Goal: Information Seeking & Learning: Check status

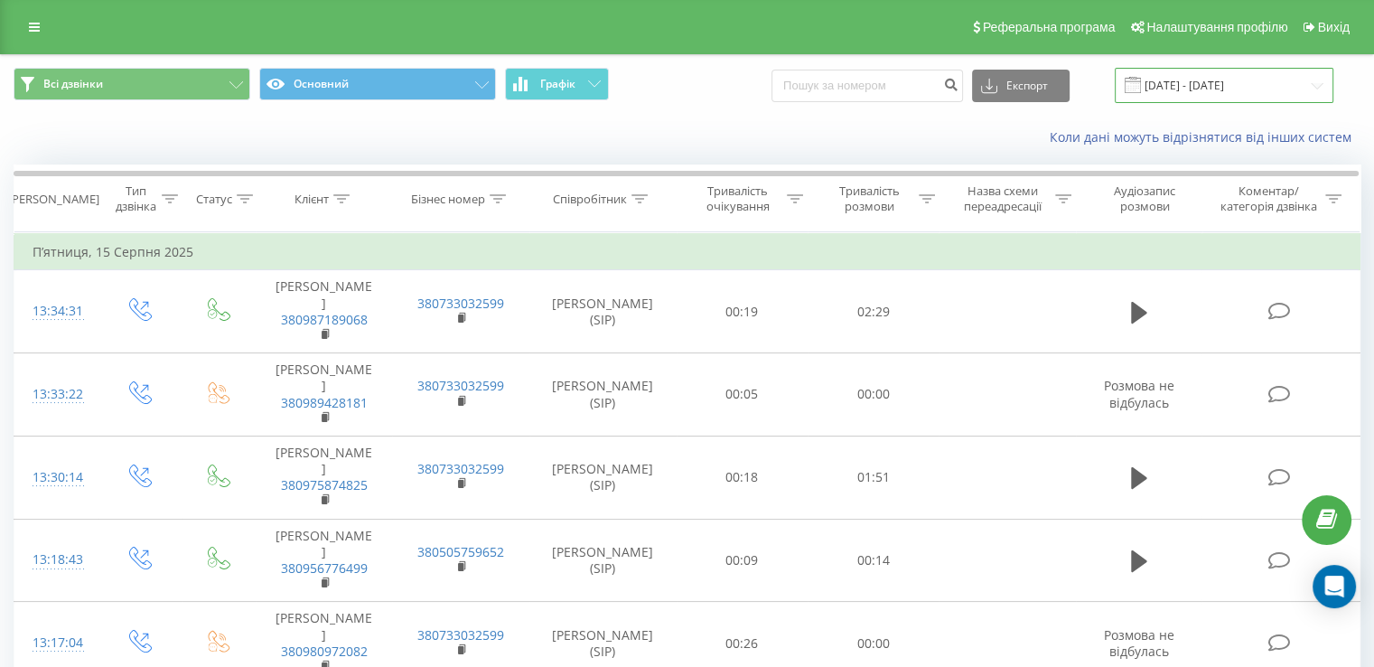
click at [1200, 85] on input "[DATE] - [DATE]" at bounding box center [1224, 85] width 219 height 35
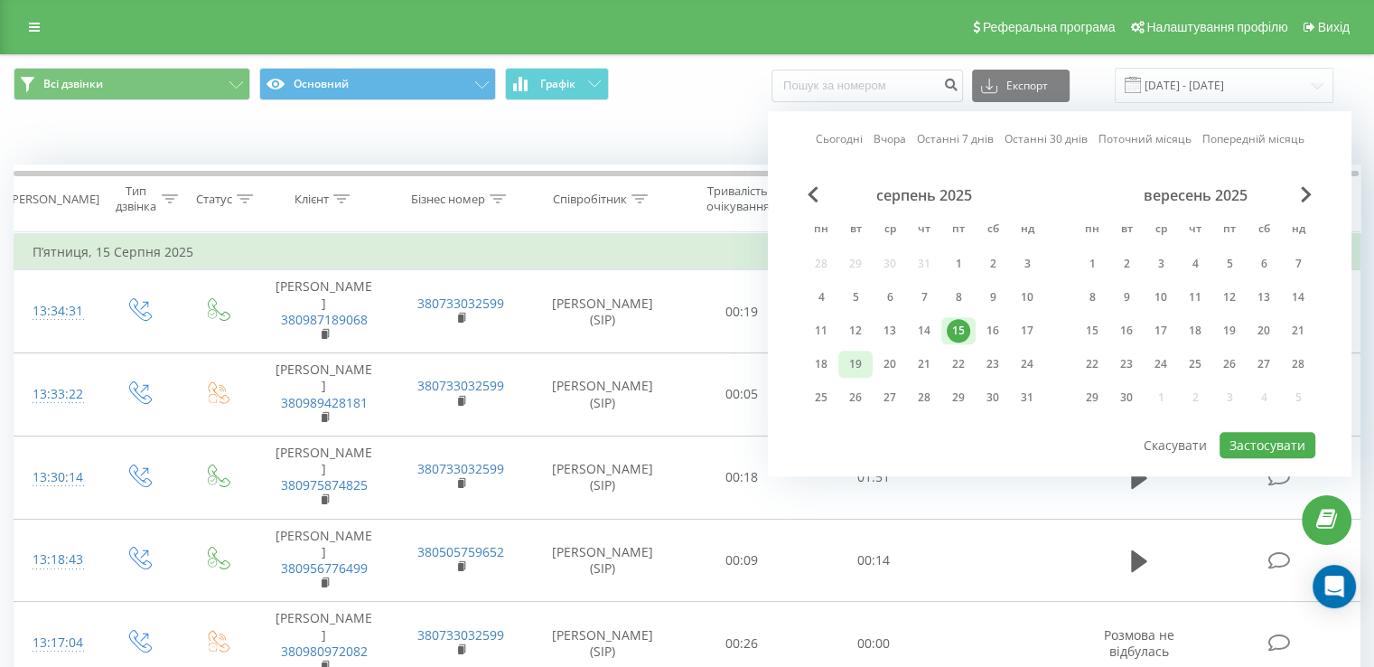
click at [850, 359] on div "19" at bounding box center [855, 363] width 23 height 23
click at [1260, 445] on button "Застосувати" at bounding box center [1268, 445] width 96 height 26
type input "[DATE] - [DATE]"
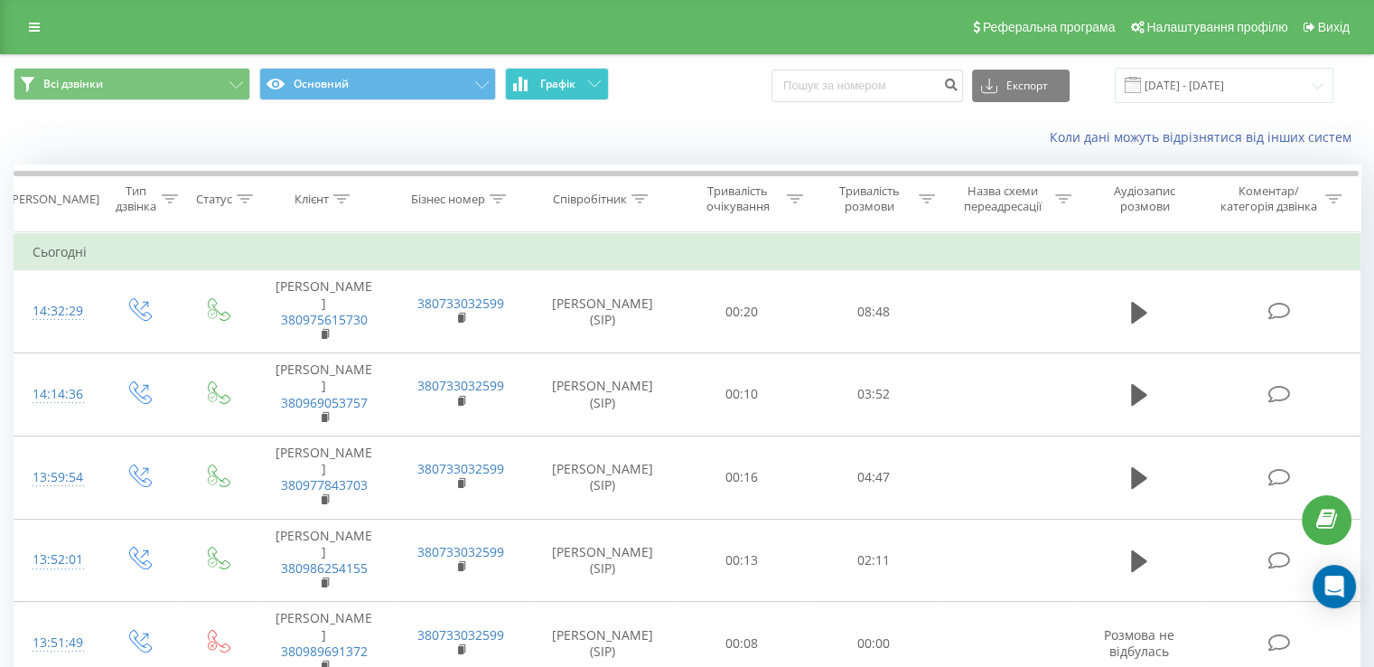
click at [568, 83] on span "Графік" at bounding box center [557, 84] width 35 height 13
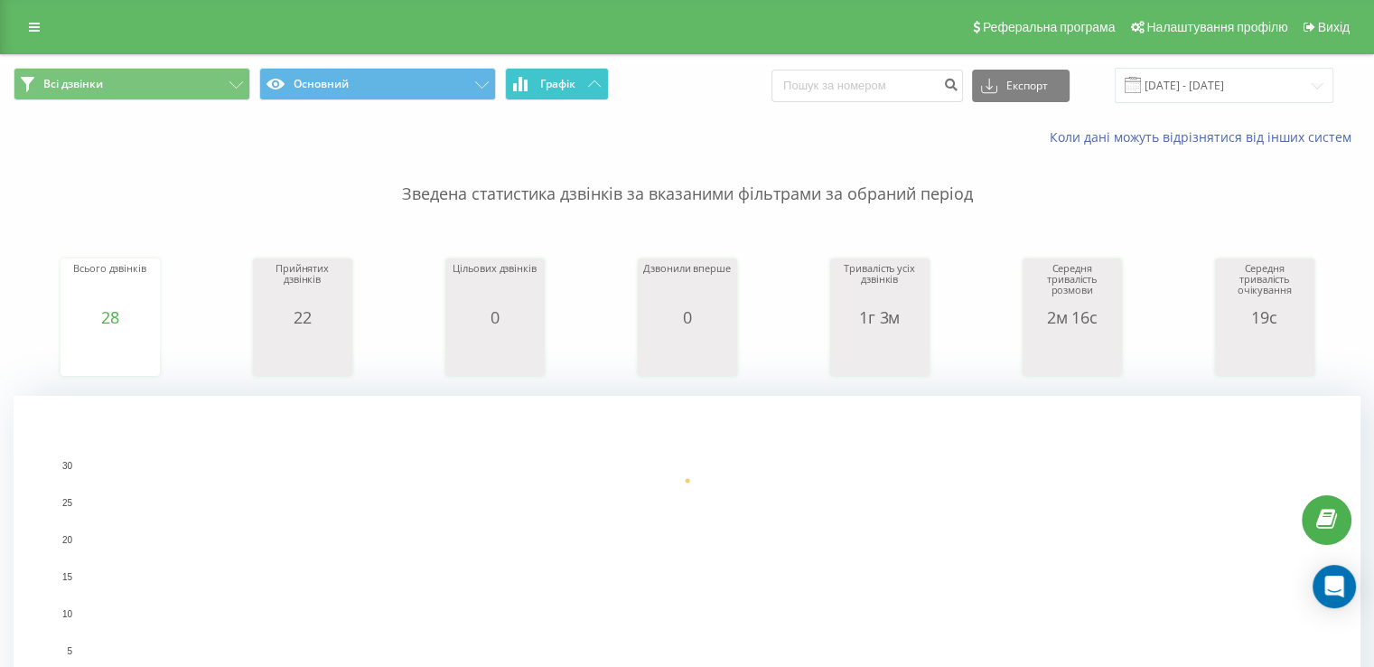
click at [575, 85] on span "Графік" at bounding box center [557, 84] width 35 height 13
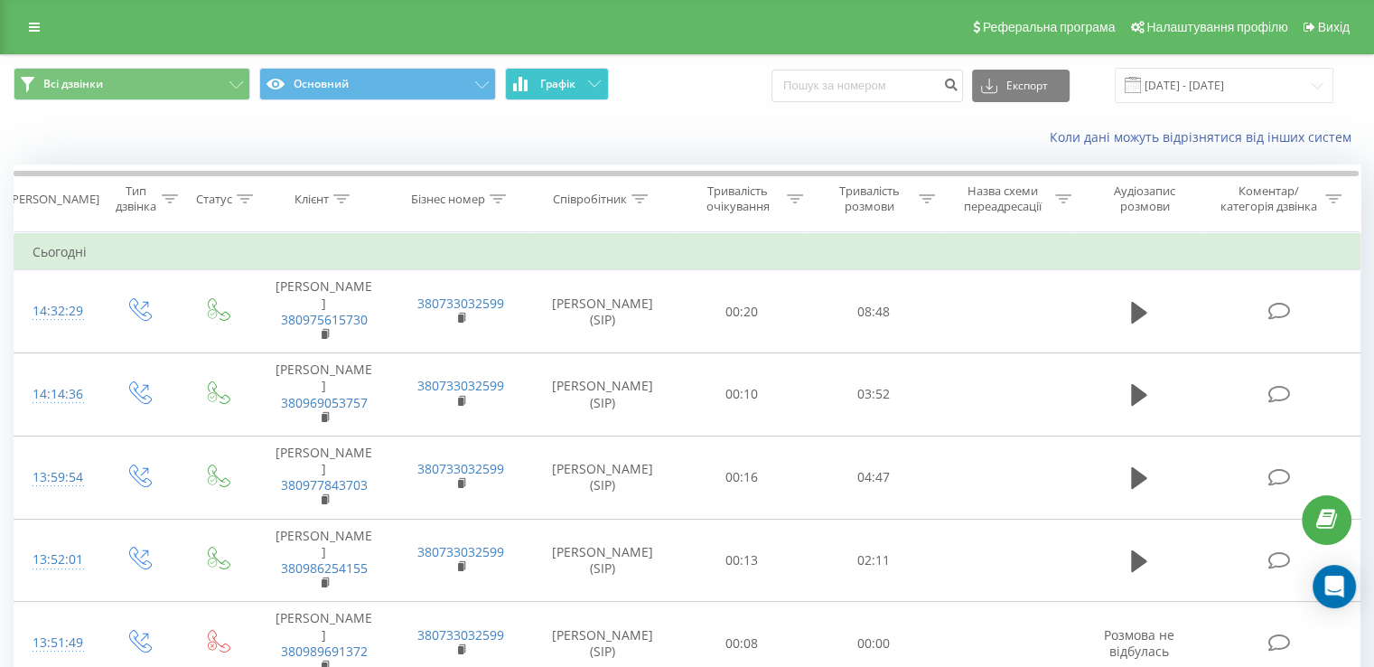
click at [591, 81] on icon at bounding box center [594, 83] width 13 height 6
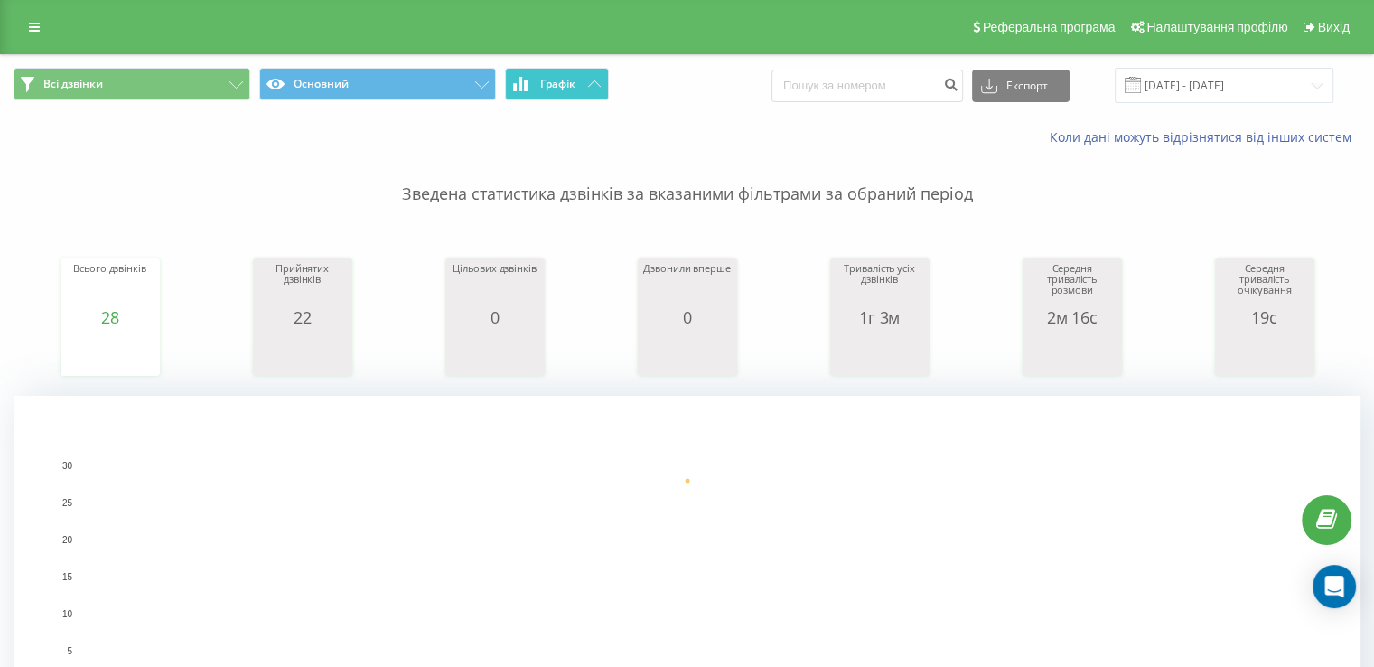
click at [598, 80] on icon at bounding box center [594, 83] width 13 height 6
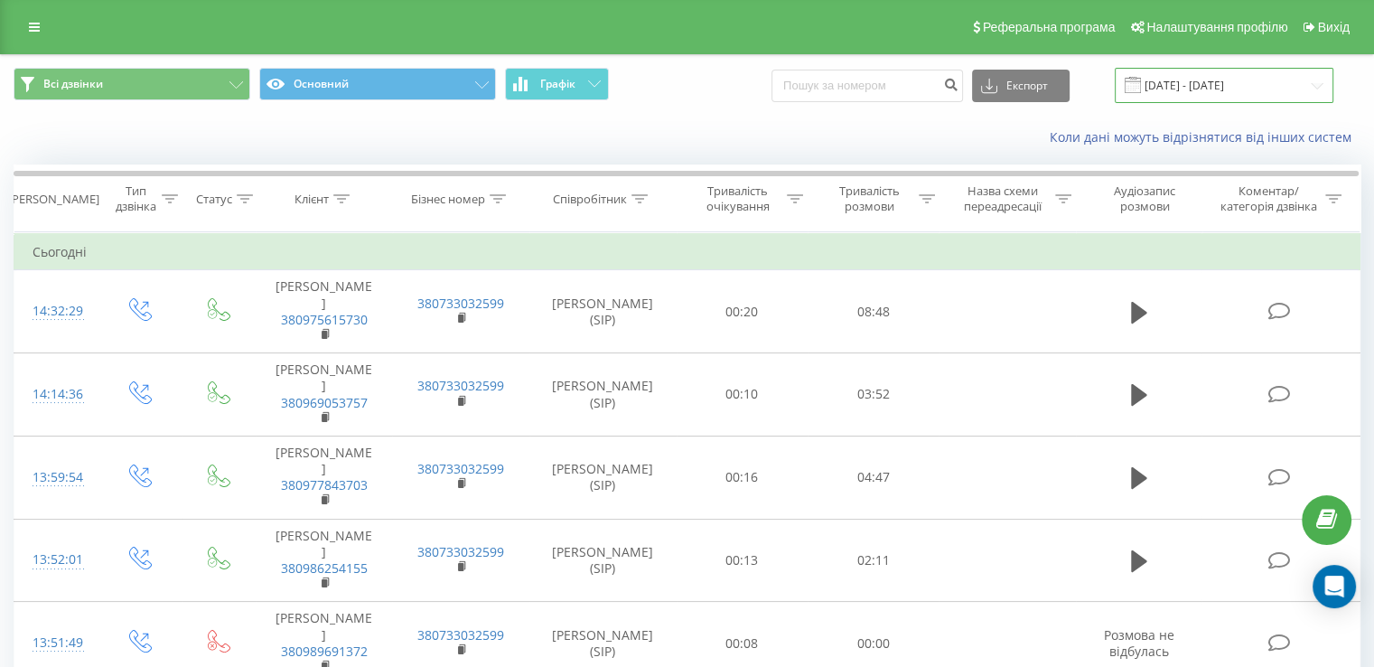
click at [1207, 80] on input "[DATE] - [DATE]" at bounding box center [1224, 85] width 219 height 35
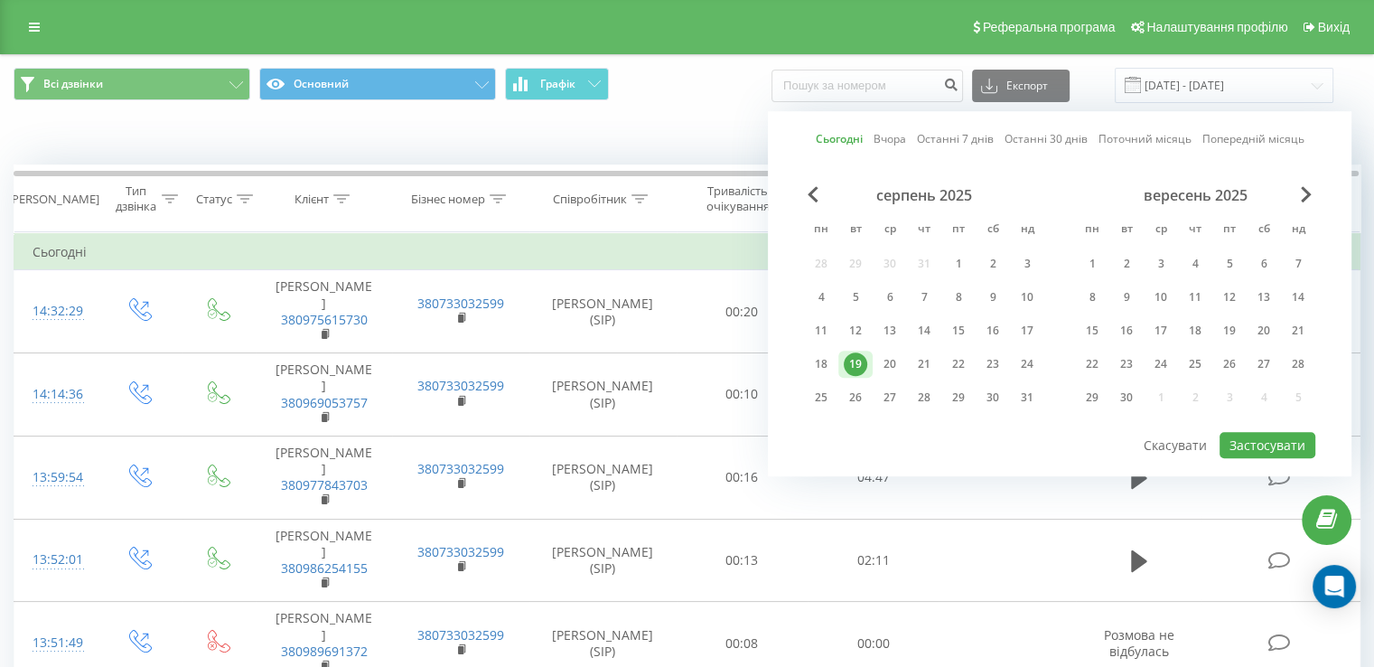
click at [858, 357] on div "19" at bounding box center [855, 363] width 23 height 23
click at [1240, 436] on button "Застосувати" at bounding box center [1268, 445] width 96 height 26
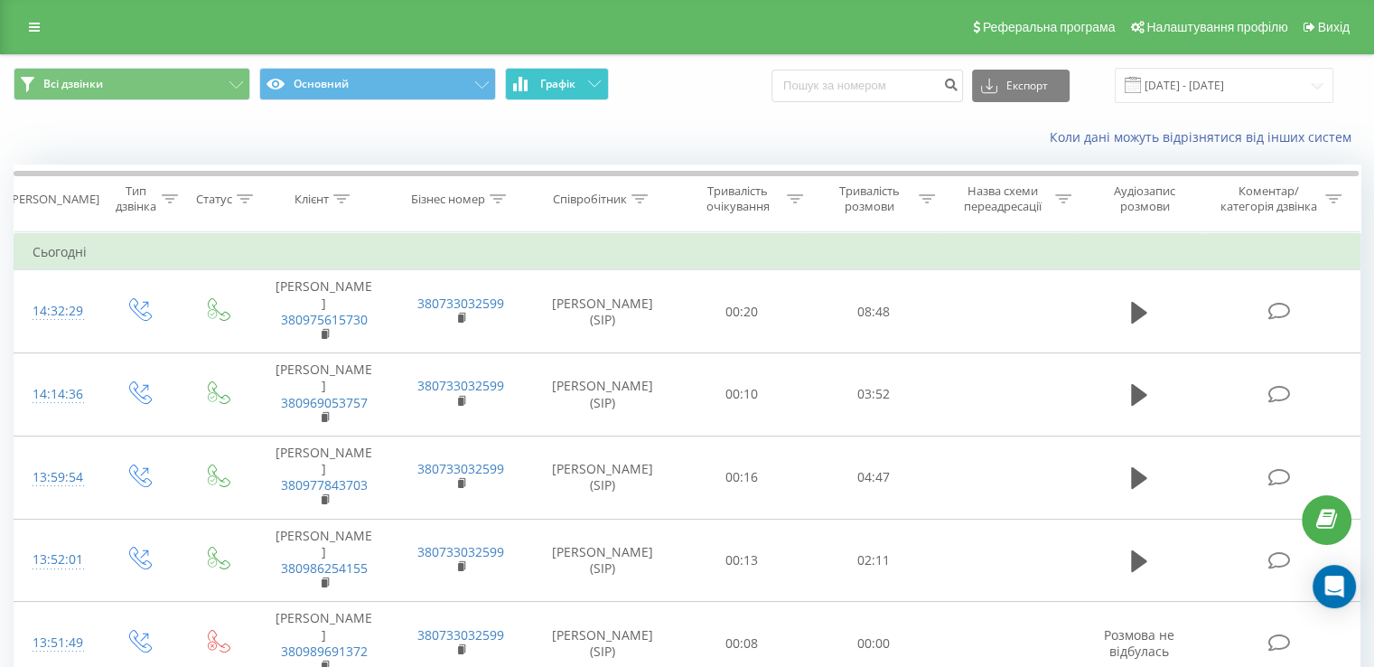
click at [560, 88] on span "Графік" at bounding box center [557, 84] width 35 height 13
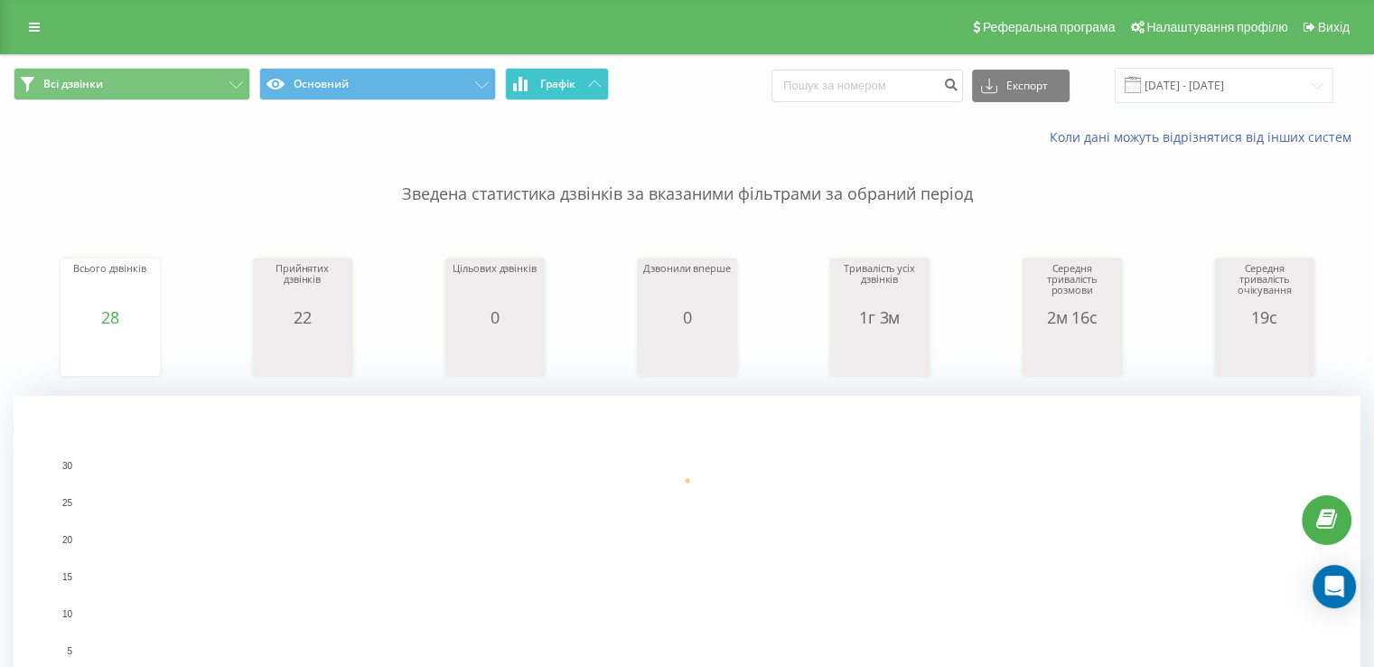
click at [565, 83] on span "Графік" at bounding box center [557, 84] width 35 height 13
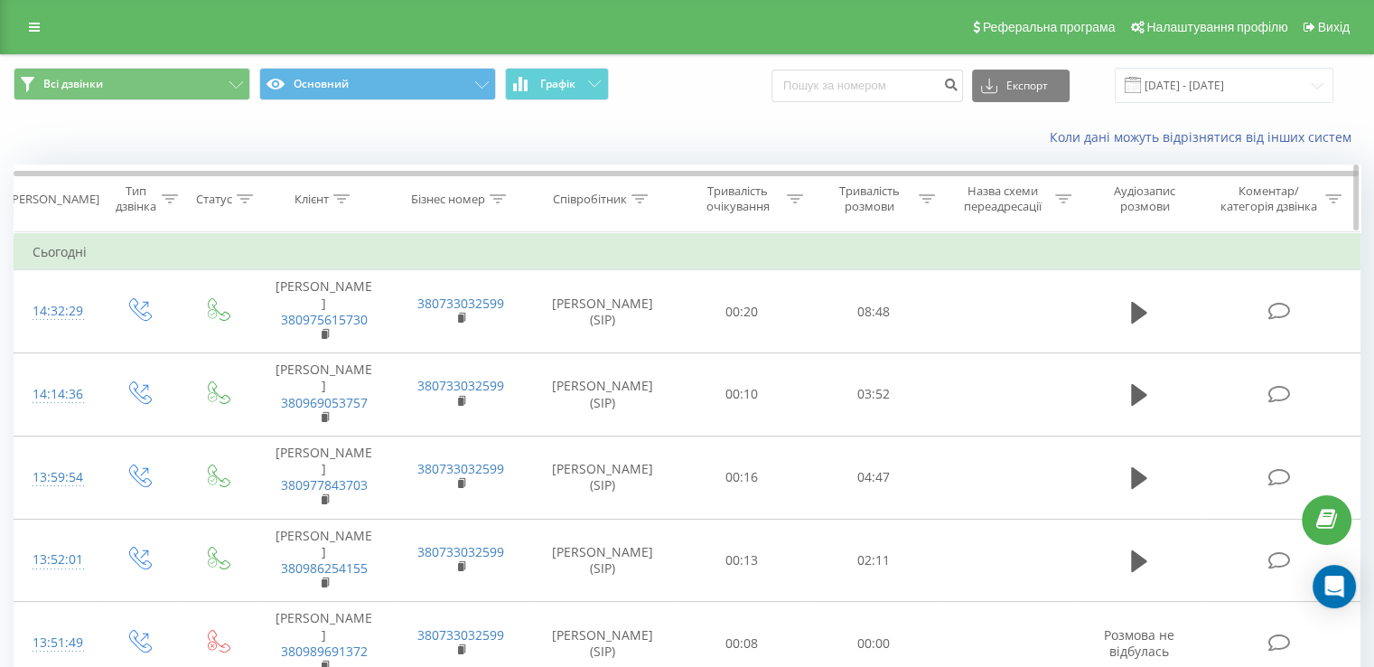
click at [923, 197] on icon at bounding box center [927, 198] width 16 height 9
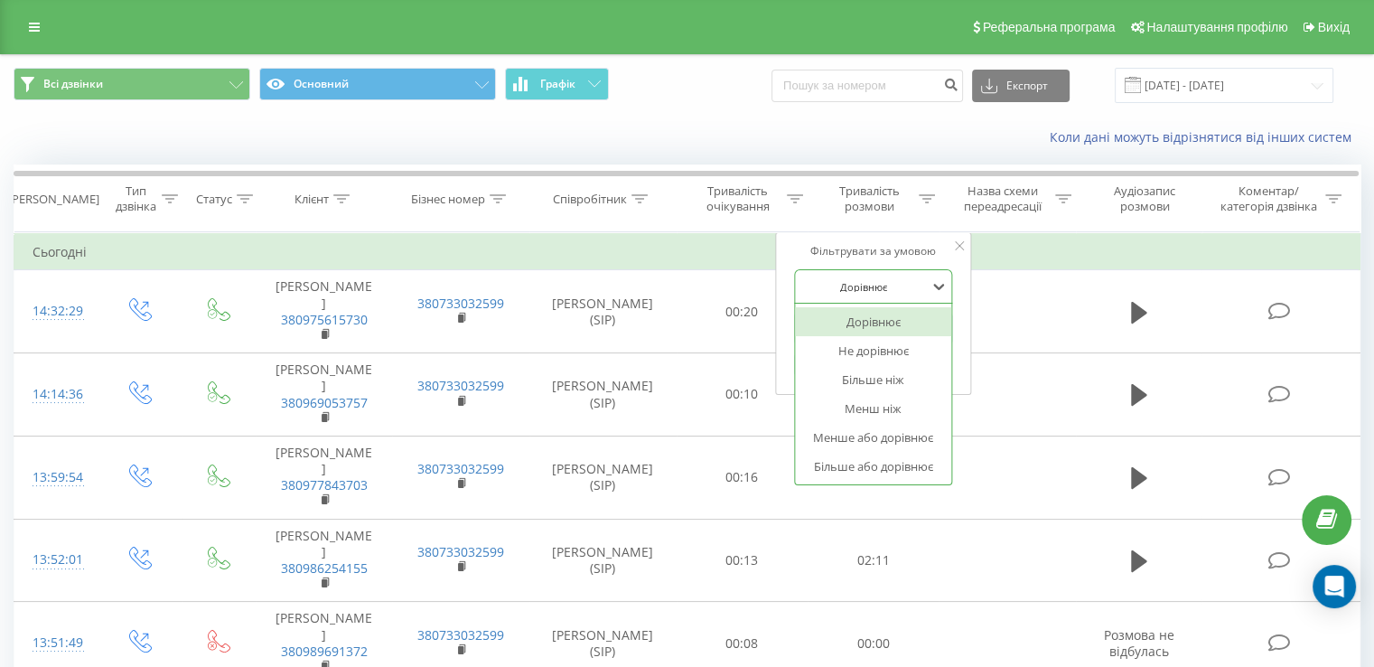
click at [867, 283] on div at bounding box center [864, 286] width 128 height 17
click at [885, 377] on div "Більше ніж" at bounding box center [873, 379] width 157 height 29
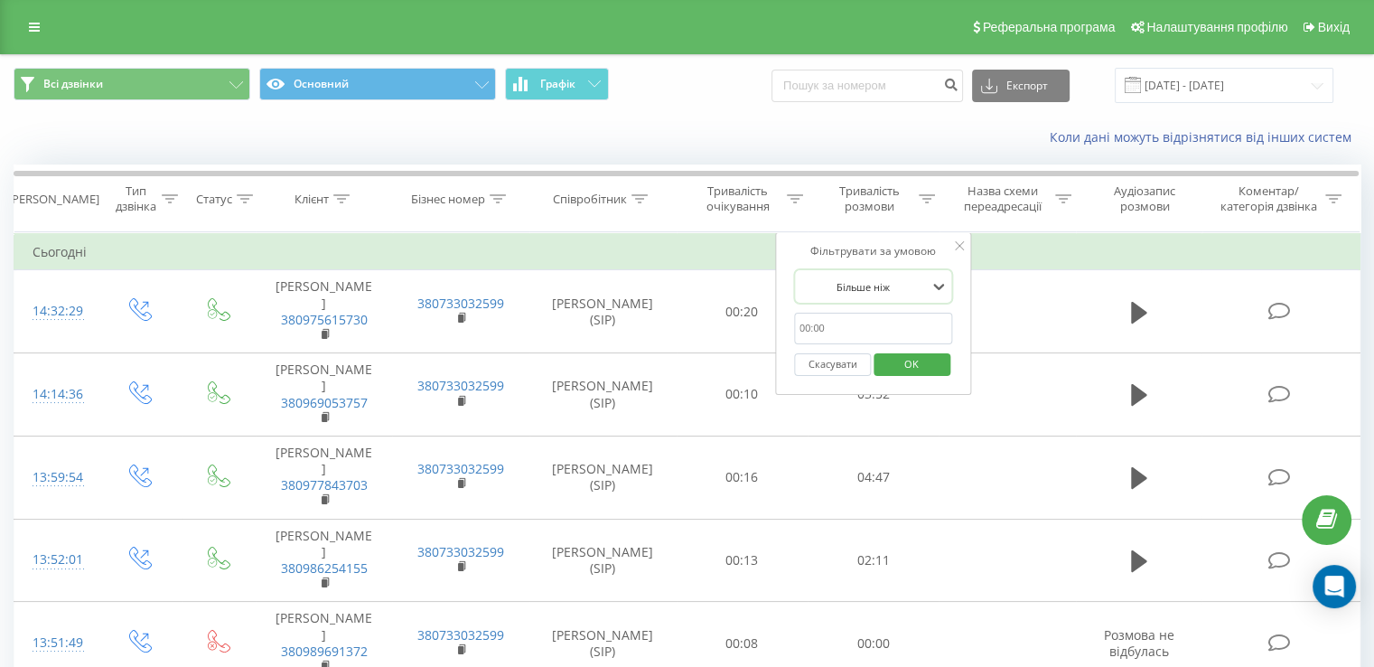
click at [849, 328] on input "text" at bounding box center [873, 329] width 159 height 32
type input "00:59"
click at [914, 366] on span "OK" at bounding box center [911, 364] width 51 height 28
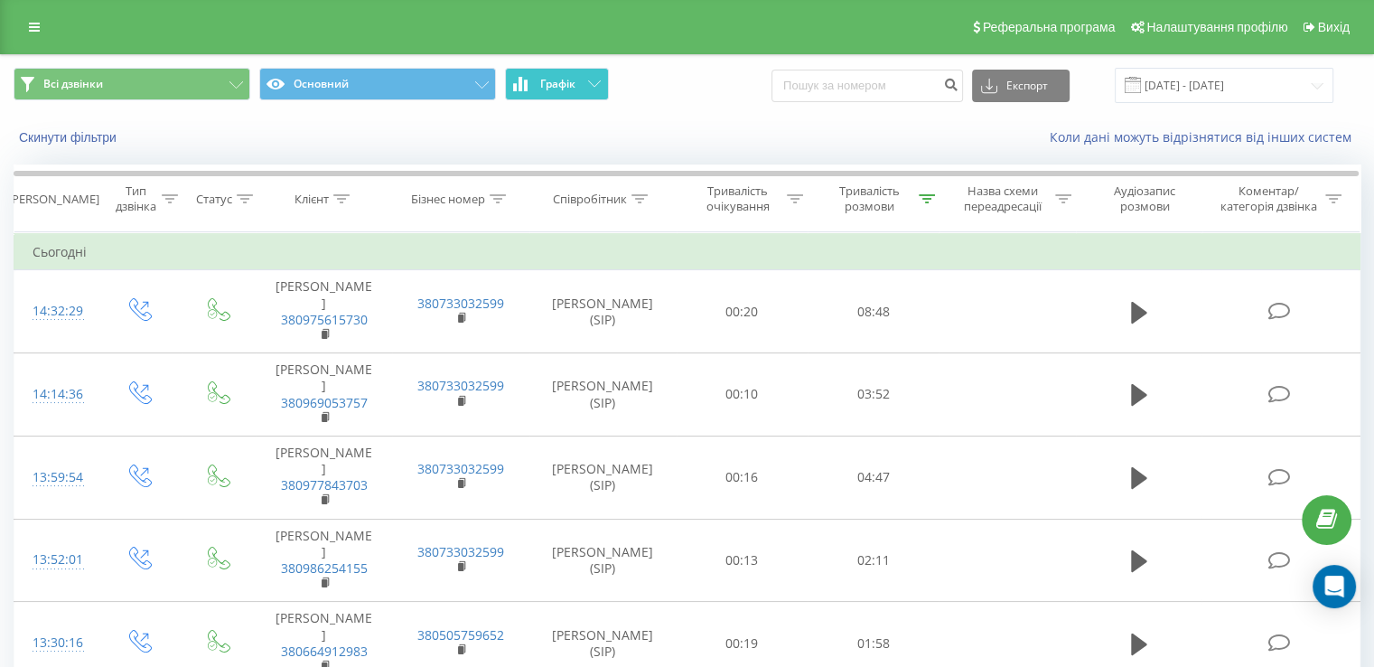
click at [578, 84] on button "Графік" at bounding box center [557, 84] width 104 height 33
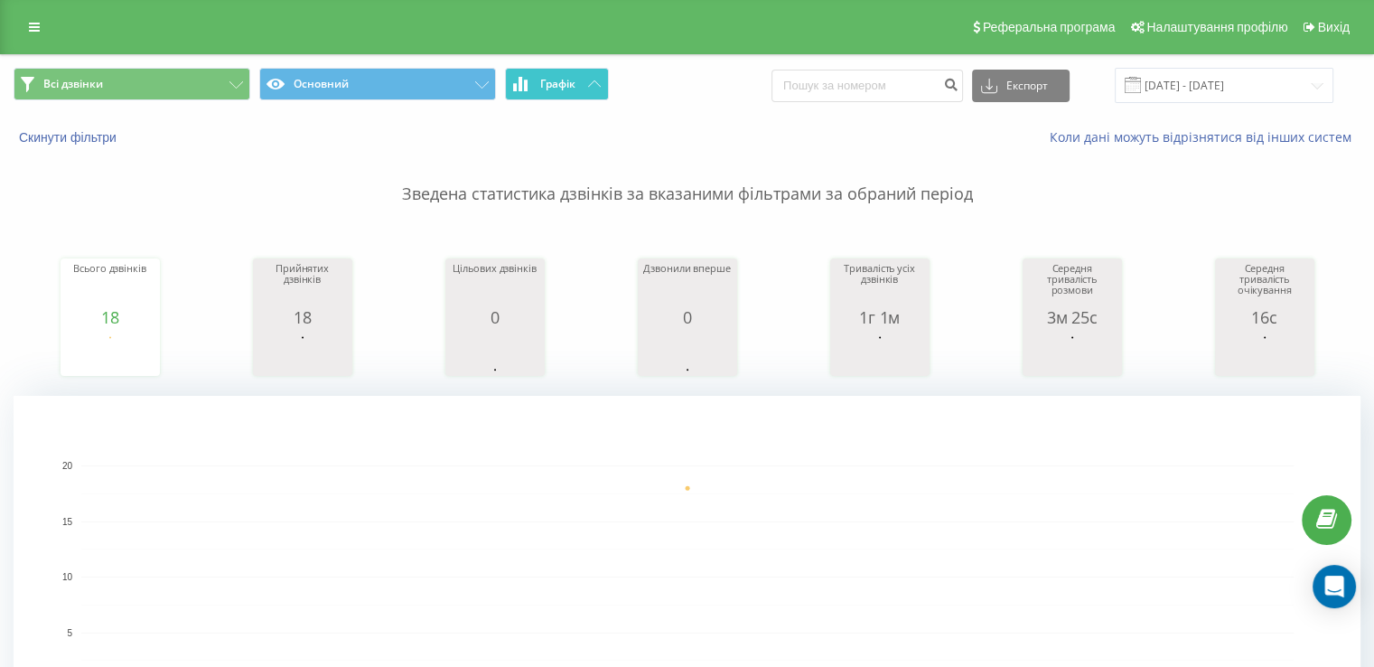
click at [576, 83] on span "Графік" at bounding box center [557, 84] width 35 height 13
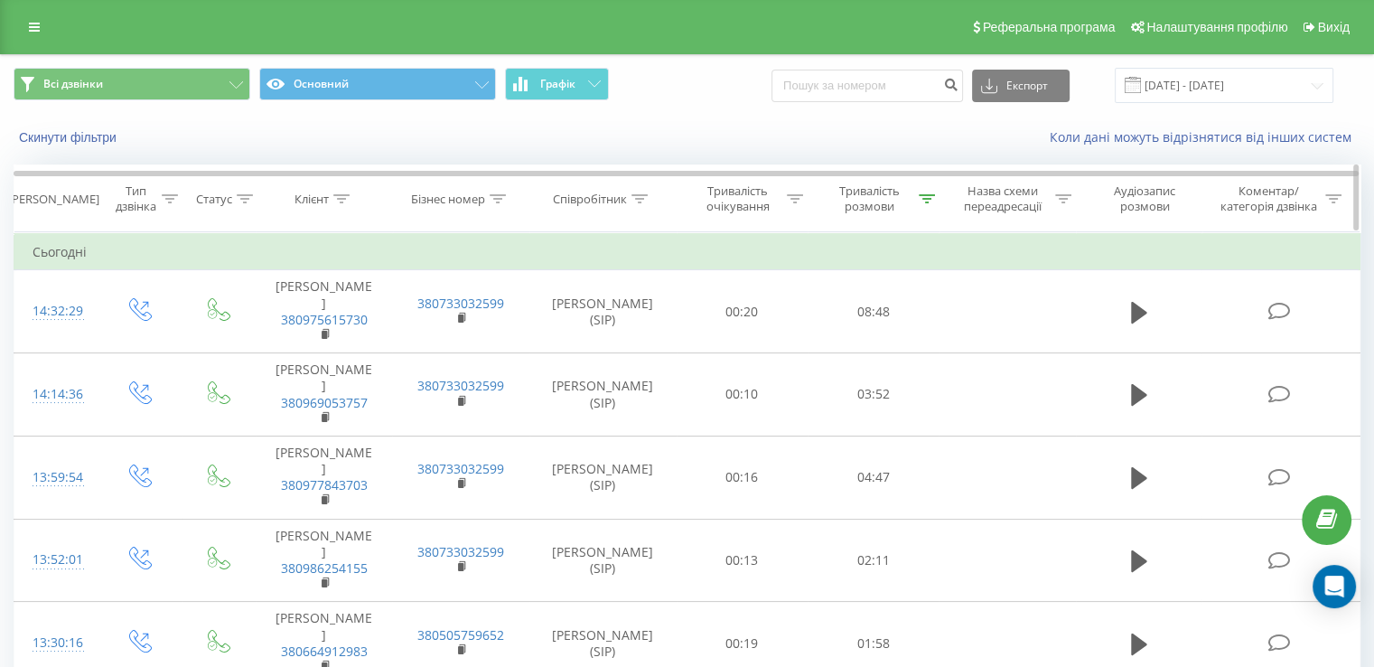
click at [933, 197] on icon at bounding box center [927, 198] width 16 height 9
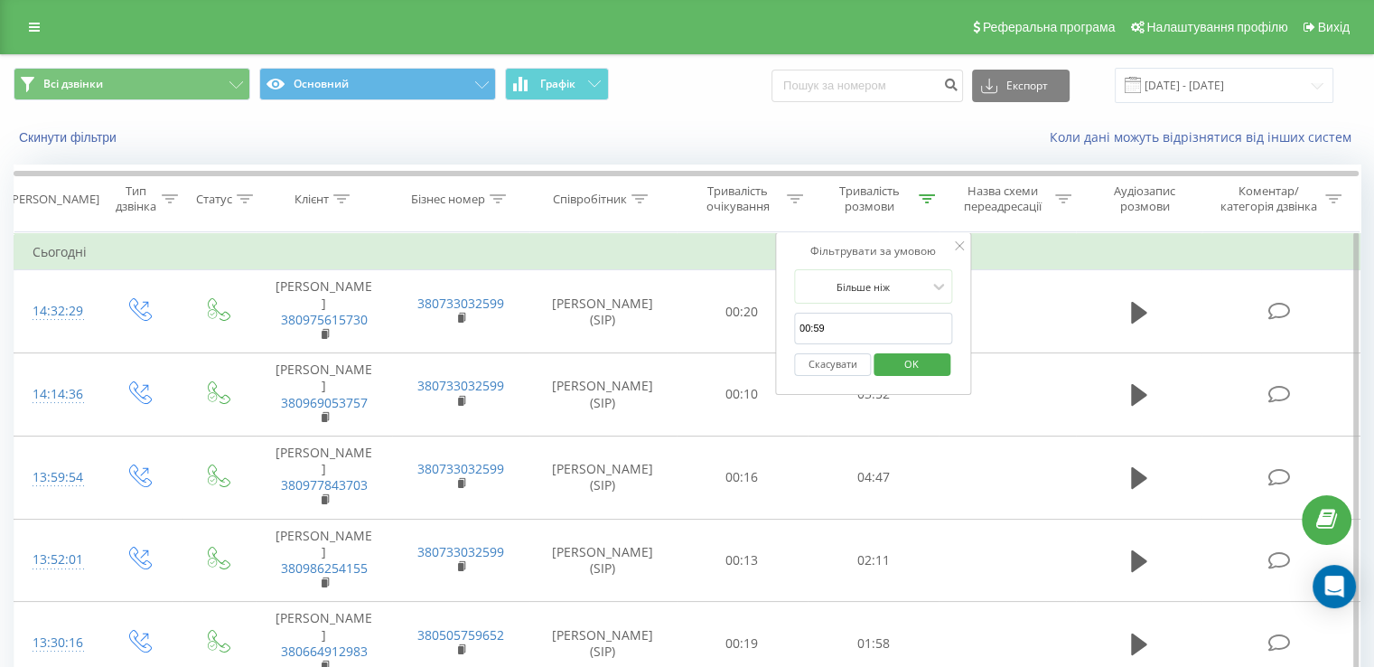
click at [842, 366] on button "Скасувати" at bounding box center [832, 364] width 77 height 23
